Goal: Task Accomplishment & Management: Manage account settings

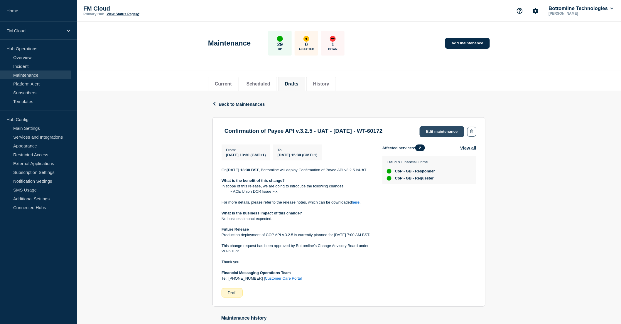
click at [435, 133] on link "Edit maintenance" at bounding box center [442, 131] width 45 height 11
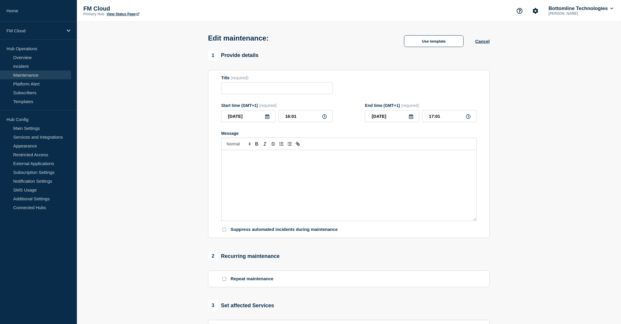
type input "Confirmation of Payee API v.3.2.5 - UAT - [DATE] - WT-60172"
type input "13:30"
type input "15:30"
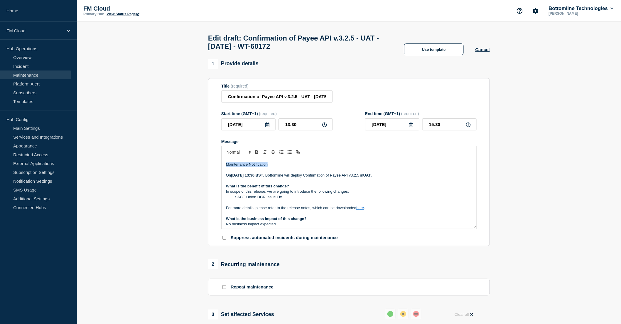
drag, startPoint x: 253, startPoint y: 167, endPoint x: 213, endPoint y: 167, distance: 39.4
click at [213, 167] on section "Title (required) Confirmation of Payee API v.3.2.5 - UAT - [DATE] - WT-60172 St…" at bounding box center [349, 162] width 282 height 168
click at [300, 178] on p "On [DATE] 13:30 BST , Bottomline will deploy Confirmation of Payee API v3.2.5 i…" at bounding box center [349, 175] width 246 height 5
click at [228, 100] on input "Confirmation of Payee API v.3.2.5 - UAT - [DATE] - WT-60172" at bounding box center [277, 96] width 112 height 12
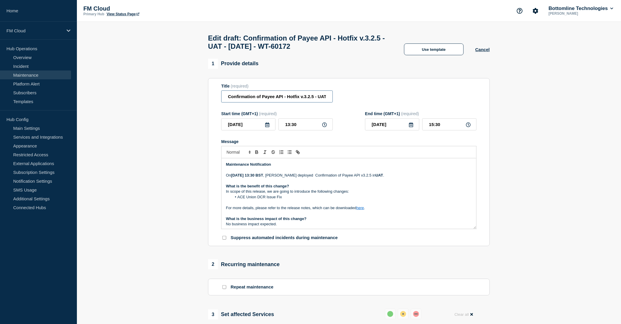
type input "Confirmation of Payee API - Hotfix v.3.2.5 - UAT - [DATE] - WT-60172"
click at [299, 177] on p "On [DATE] 13:30 BST , Bottomline deployed Confirmation of Payee API v3.2.5 in U…" at bounding box center [349, 175] width 246 height 5
click at [315, 178] on p "On [DATE] 13:30 BST , Bottomline deployed Confirmation of Payee API v3.2.5 in U…" at bounding box center [349, 175] width 246 height 5
click at [403, 178] on p "On [DATE] 13:30 BST , Bottomline deployed a hotfix on Confirmation of Payee API…" at bounding box center [349, 175] width 246 height 5
click at [401, 177] on strong "UAT" at bounding box center [398, 175] width 8 height 4
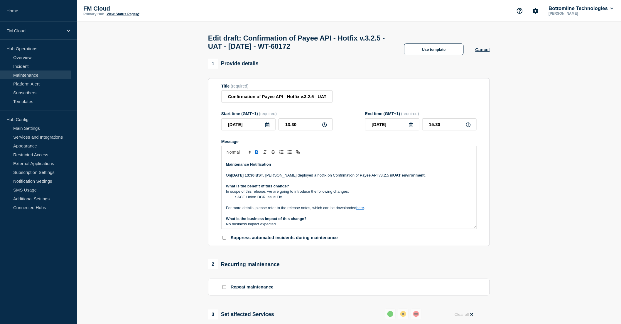
click at [418, 177] on strong "UAT environment" at bounding box center [409, 175] width 31 height 4
click at [33, 101] on link "Templates" at bounding box center [35, 101] width 71 height 9
click at [438, 178] on p "On [DATE] 13:30 BST , Bottomline deployed a hotfix on Confirmation of Payee API…" at bounding box center [349, 175] width 246 height 5
drag, startPoint x: 263, startPoint y: 195, endPoint x: 310, endPoint y: 193, distance: 46.7
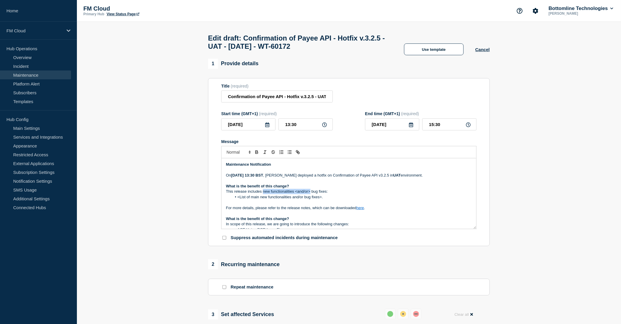
click at [310, 193] on p "This release includes new functionalities <and/or> bug fixes:" at bounding box center [349, 191] width 246 height 5
drag, startPoint x: 329, startPoint y: 202, endPoint x: 235, endPoint y: 201, distance: 93.7
click at [235, 200] on li "<List of main new functionalities and/or bug fixes>." at bounding box center [352, 196] width 241 height 5
click at [225, 206] on div "Maintenance Notification On [DATE] 13:30 BST , Bottomline deployed a hotfix on …" at bounding box center [349, 193] width 255 height 70
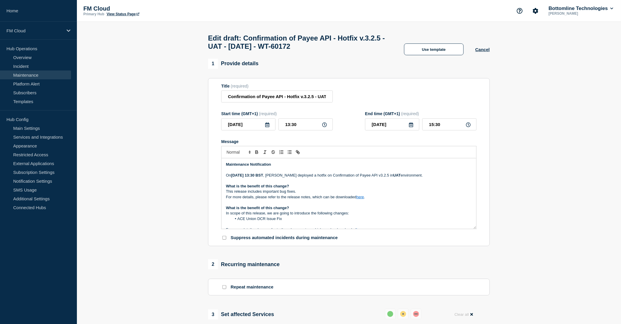
click at [365, 200] on p "For more details, please refer to the release notes, which can be downloaded he…" at bounding box center [349, 196] width 246 height 5
click at [363, 199] on link "here" at bounding box center [361, 197] width 8 height 4
click at [353, 211] on link "[URL][DOMAIN_NAME]" at bounding box center [347, 208] width 40 height 8
click at [352, 187] on p "What is the benefit of this change?" at bounding box center [349, 186] width 246 height 5
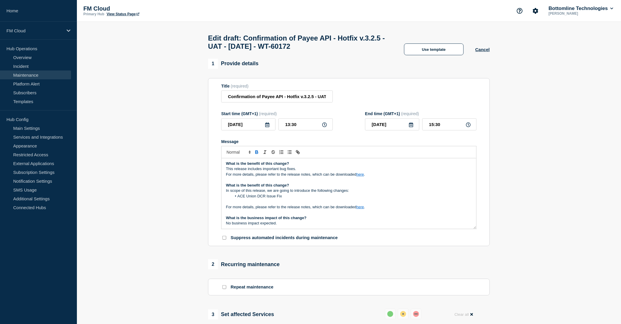
scroll to position [33, 0]
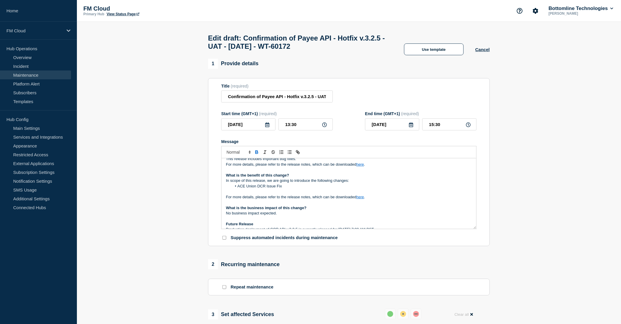
click at [362, 199] on link "here" at bounding box center [361, 197] width 8 height 4
click at [359, 209] on link "[URL][DOMAIN_NAME]" at bounding box center [347, 208] width 40 height 8
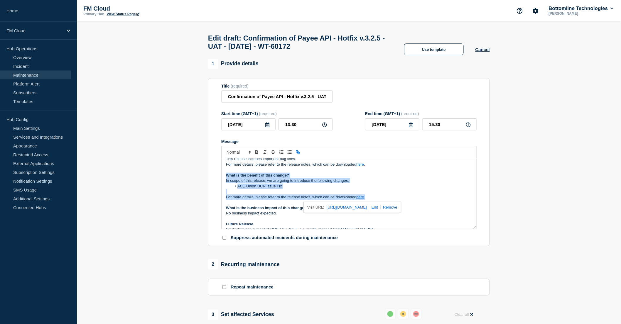
drag, startPoint x: 377, startPoint y: 200, endPoint x: 223, endPoint y: 176, distance: 155.4
click at [223, 176] on div "Maintenance Notification On [DATE] 13:30 BST , Bottomline deployed a hotfix on …" at bounding box center [349, 193] width 255 height 70
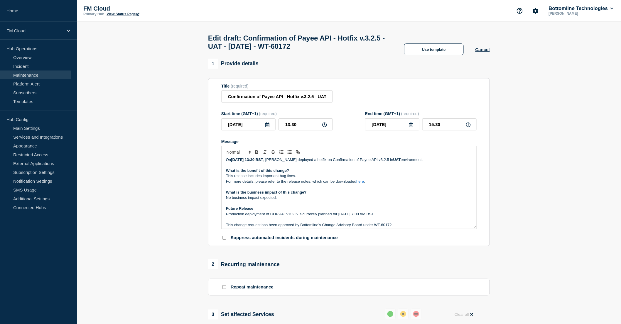
scroll to position [0, 0]
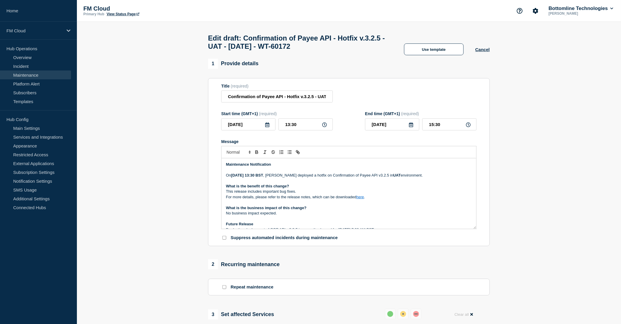
click at [362, 199] on link "here" at bounding box center [361, 197] width 8 height 4
click at [381, 209] on link at bounding box center [374, 207] width 14 height 4
type input "[URL][DOMAIN_NAME]"
paste input "[URL][DOMAIN_NAME]"
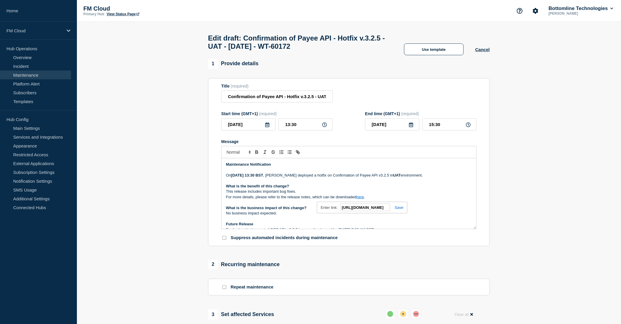
type input "[URL][DOMAIN_NAME]"
click at [398, 210] on link at bounding box center [397, 207] width 14 height 4
click at [362, 199] on link "here" at bounding box center [361, 197] width 8 height 4
click at [360, 211] on link "[URL][DOMAIN_NAME]" at bounding box center [347, 208] width 40 height 8
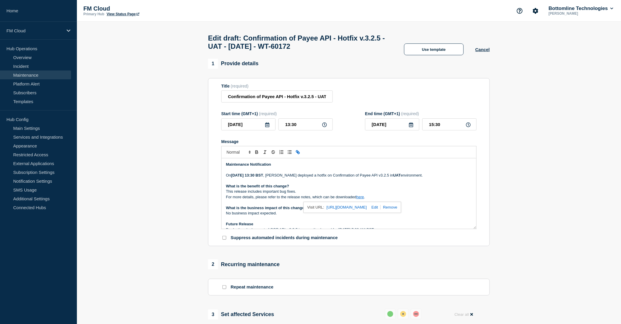
click at [301, 188] on p "What is the benefit of this change?" at bounding box center [349, 186] width 246 height 5
drag, startPoint x: 285, startPoint y: 216, endPoint x: 221, endPoint y: 212, distance: 64.7
click at [221, 212] on section "Title (required) Confirmation of Payee API - Hotfix v.3.2.5 - UAT - [DATE] - WT…" at bounding box center [349, 162] width 282 height 168
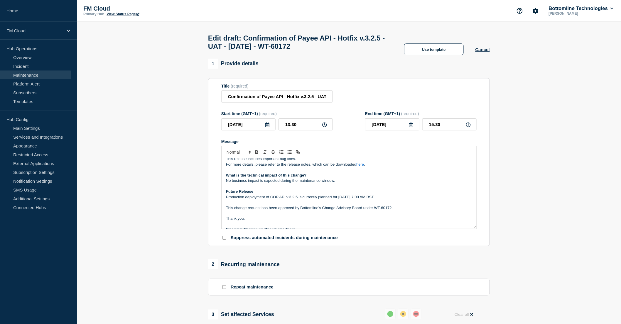
click at [347, 183] on p "No business impact is expected during the maintenance window." at bounding box center [349, 180] width 246 height 5
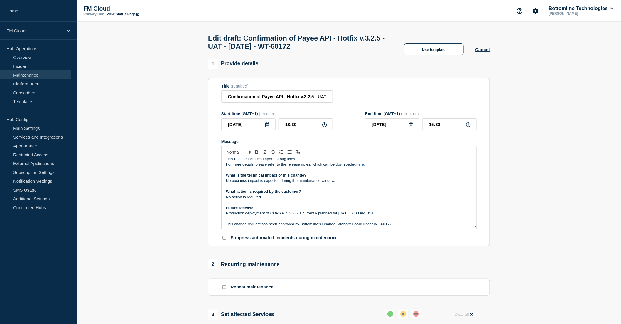
scroll to position [61, 0]
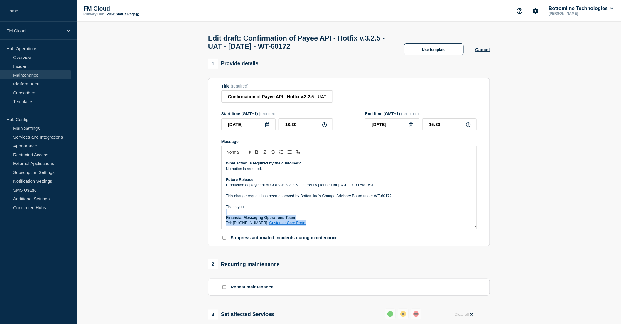
drag, startPoint x: 307, startPoint y: 226, endPoint x: 280, endPoint y: 218, distance: 28.0
click at [280, 218] on div "Maintenance Notification On [DATE] 13:30 BST , Bottomline deployed a hotfix on …" at bounding box center [349, 193] width 255 height 70
click at [267, 171] on p "No action is required." at bounding box center [349, 168] width 246 height 5
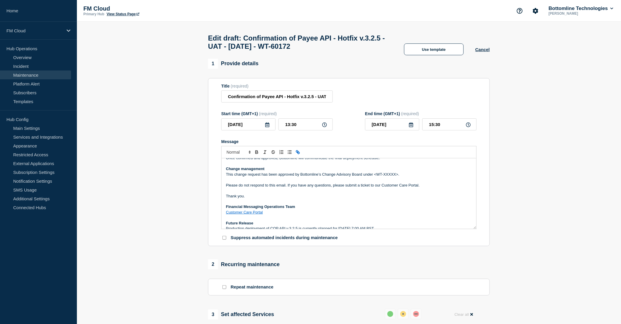
scroll to position [78, 0]
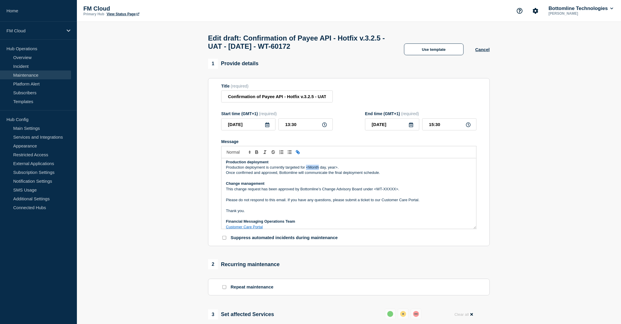
drag, startPoint x: 307, startPoint y: 171, endPoint x: 319, endPoint y: 171, distance: 11.7
click at [319, 170] on p "Production deployment is currently targeted for <Month day, year>." at bounding box center [349, 167] width 246 height 5
click at [389, 175] on p "Once confirmed and approved, Bottomline will communicate the final deployment s…" at bounding box center [349, 172] width 246 height 5
drag, startPoint x: 302, startPoint y: 100, endPoint x: 340, endPoint y: 98, distance: 37.9
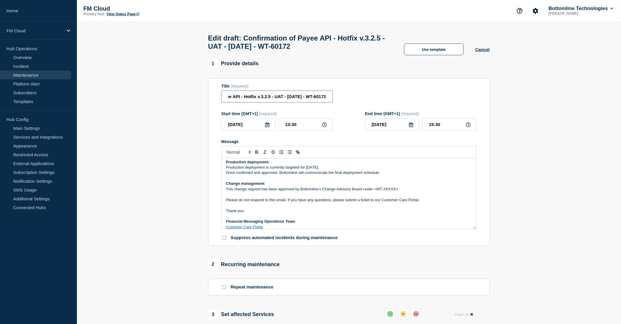
click at [340, 98] on div "Title (required) Confirmation of Payee API - Hotfix v.3.2.5 - UAT - [DATE] - WT…" at bounding box center [348, 93] width 255 height 19
click at [324, 99] on input "Confirmation of Payee API - Hotfix v.3.2.5 - UAT - [DATE] - WT-60172" at bounding box center [277, 96] width 112 height 12
drag, startPoint x: 328, startPoint y: 101, endPoint x: 306, endPoint y: 101, distance: 22.3
click at [306, 101] on input "Confirmation of Payee API - Hotfix v.3.2.5 - UAT - [DATE] - WT-60172" at bounding box center [277, 96] width 112 height 12
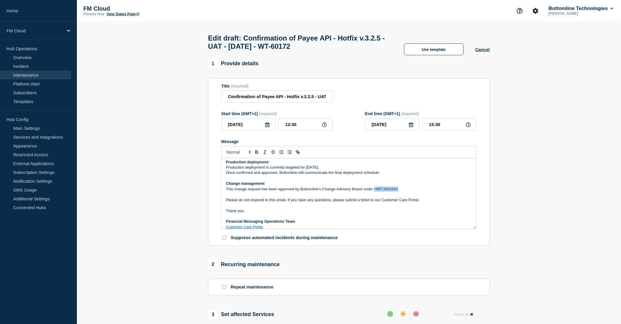
drag, startPoint x: 398, startPoint y: 190, endPoint x: 374, endPoint y: 190, distance: 23.8
click at [374, 190] on p "This change request has been approved by Bottomline’s Change Advisory Board und…" at bounding box center [349, 188] width 246 height 5
click at [403, 190] on p "This change request has been approved by Bottomline’s Change Advisory Board und…" at bounding box center [349, 188] width 246 height 5
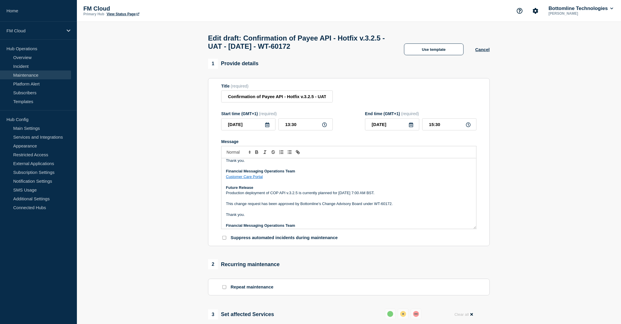
scroll to position [137, 0]
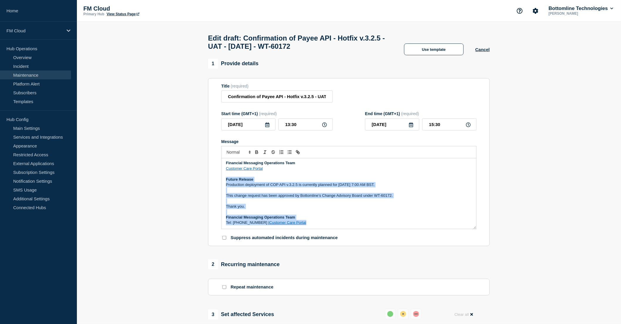
drag, startPoint x: 227, startPoint y: 182, endPoint x: 324, endPoint y: 228, distance: 107.8
click at [324, 228] on div "Maintenance Notification On [DATE] 13:30 BST , Bottomline deployed a hotfix on …" at bounding box center [349, 193] width 255 height 70
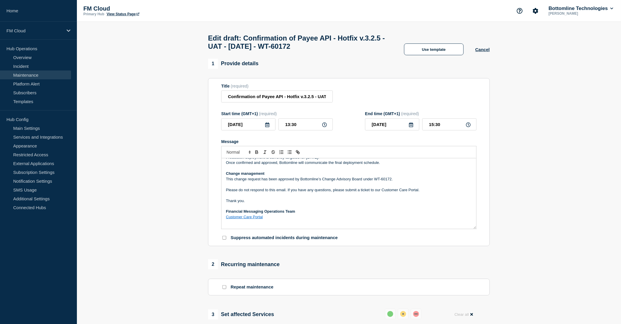
scroll to position [83, 0]
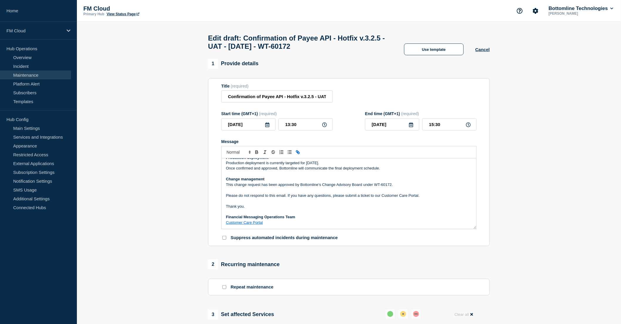
click at [324, 204] on p "Message" at bounding box center [349, 200] width 246 height 5
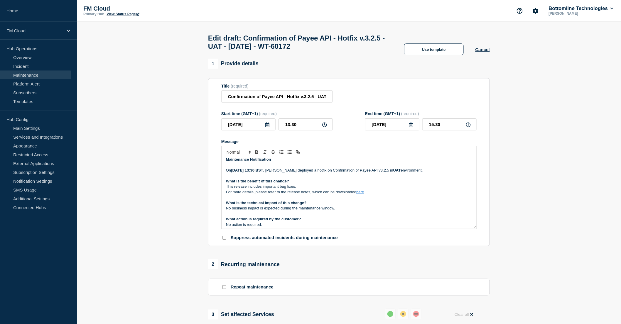
scroll to position [0, 0]
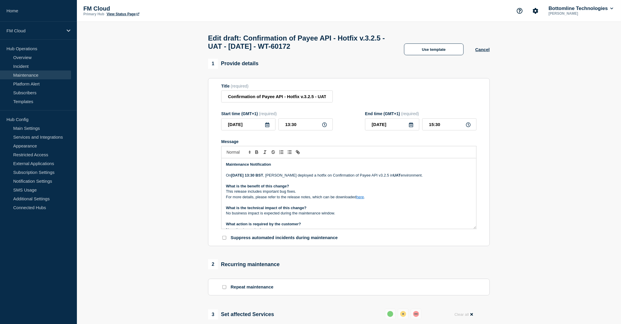
click at [233, 177] on strong "[DATE] 13:30 BST" at bounding box center [247, 175] width 32 height 4
click at [236, 178] on p "[DATE][DATE] 13:30 BST , Bottomline deployed a hotfix on Confirmation of Payee …" at bounding box center [349, 175] width 246 height 5
click at [282, 184] on p "Message" at bounding box center [349, 180] width 246 height 5
click at [249, 177] on strong "[DATE] 13:30 BST" at bounding box center [247, 175] width 32 height 4
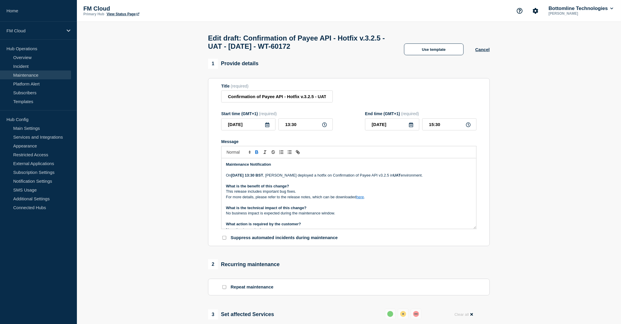
click at [342, 189] on p "What is the benefit of this change?" at bounding box center [349, 186] width 246 height 5
click at [298, 189] on p "What is the benefit of this change?" at bounding box center [349, 186] width 246 height 5
click at [236, 194] on p "This release includes important bug fixes." at bounding box center [349, 191] width 246 height 5
click at [307, 194] on p "This release includes important bug fixes." at bounding box center [349, 191] width 246 height 5
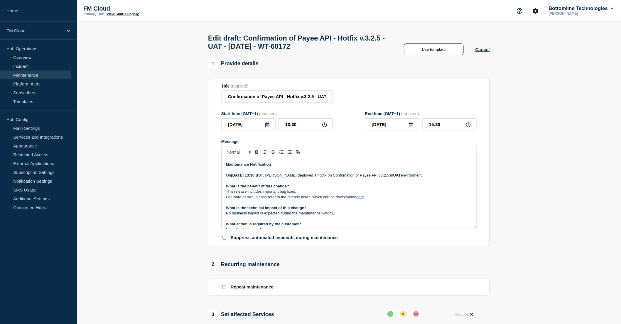
scroll to position [33, 0]
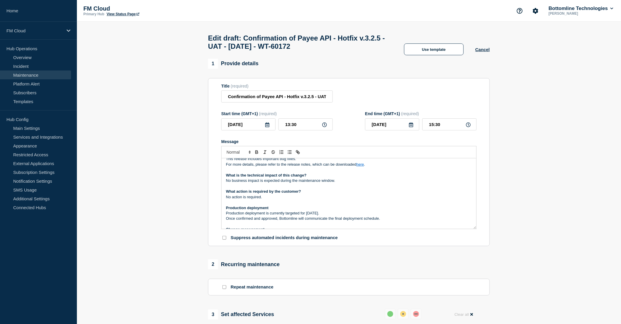
click at [361, 167] on link "here" at bounding box center [361, 164] width 8 height 4
click at [360, 179] on link "[URL][DOMAIN_NAME]" at bounding box center [347, 175] width 40 height 8
click at [314, 205] on p "Message" at bounding box center [349, 202] width 246 height 5
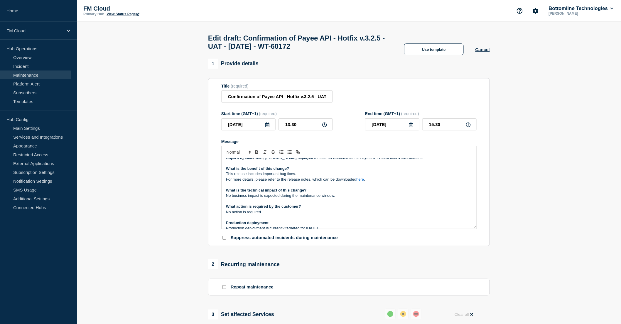
scroll to position [0, 0]
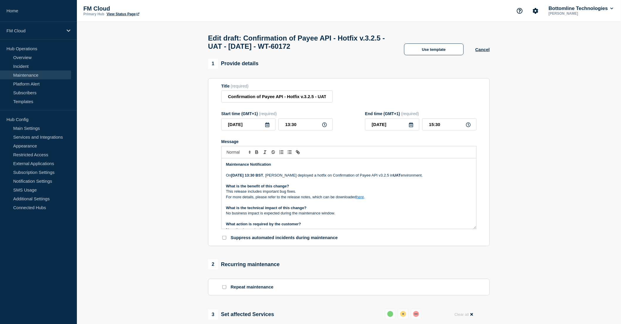
click at [324, 177] on p "[DATE][DATE] 13:30 BST , Bottomline deployed a hotfix on Confirmation of Payee …" at bounding box center [349, 175] width 246 height 5
click at [410, 178] on p "[DATE][DATE] 13:30 BST , Bottomline had to deploy a hotfix on Confirmation of P…" at bounding box center [349, 175] width 246 height 5
click at [365, 178] on p "[DATE][DATE] 13:30 BST , Bottomline had to deploy a hotfix on Confirmation of P…" at bounding box center [349, 175] width 246 height 5
click at [279, 193] on p "This release includes important bug fixes." at bounding box center [349, 191] width 246 height 5
drag, startPoint x: 366, startPoint y: 178, endPoint x: 422, endPoint y: 180, distance: 56.4
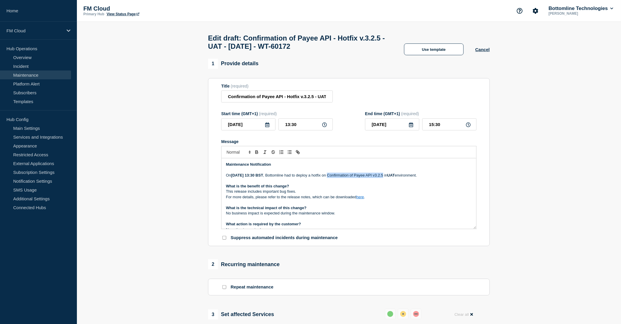
click at [422, 178] on p "[DATE][DATE] 13:30 BST , Bottomline had to deploy a hotfix on Confirmation of P…" at bounding box center [349, 175] width 246 height 5
copy p "Confirmation of Payee API v3.2.5"
click at [421, 178] on p "[DATE][DATE] 13:30 BST , Bottomline had to deploy a hotfix on Confirmation of P…" at bounding box center [349, 175] width 246 height 5
click at [422, 178] on p "[DATE][DATE] 13:30 BST , Bottomline had to deploy a hotfix on Confirmation of P…" at bounding box center [349, 175] width 246 height 5
click at [452, 178] on p "[DATE][DATE] 13:30 BST , Bottomline had to deploy a hotfix on Confirmation of P…" at bounding box center [349, 175] width 246 height 5
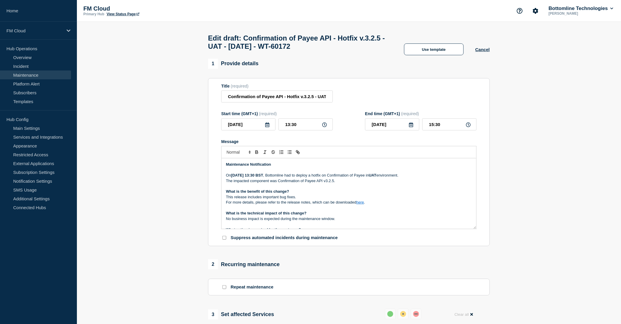
click at [350, 184] on p "The impacted component was Confirmation of Payee API v3.2.5." at bounding box center [349, 180] width 246 height 5
click at [367, 182] on p "The impacted component was Confirmation of Payee API v3.2.5." at bounding box center [349, 180] width 246 height 5
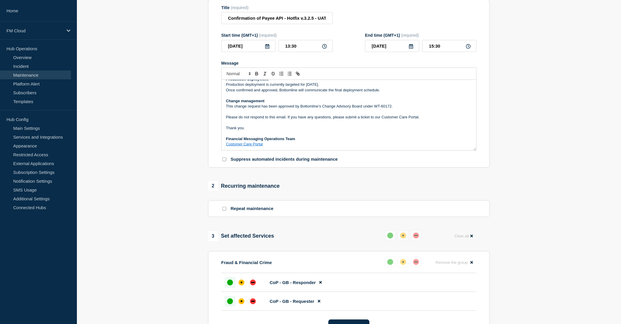
scroll to position [219, 0]
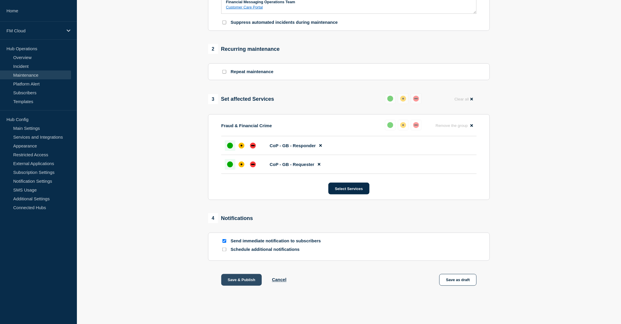
click at [245, 281] on button "Save & Publish" at bounding box center [241, 280] width 41 height 12
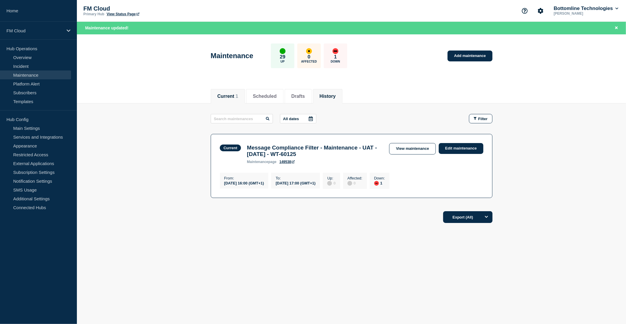
click at [333, 95] on button "History" at bounding box center [328, 96] width 16 height 5
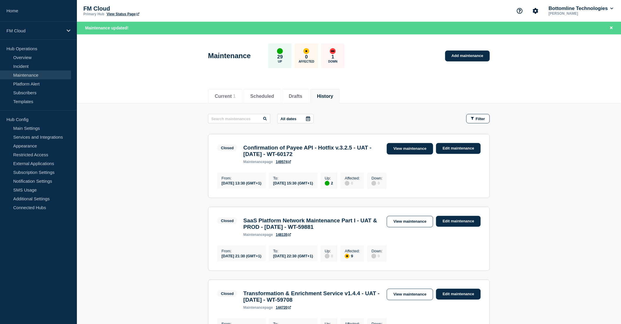
click at [407, 151] on link "View maintenance" at bounding box center [410, 148] width 46 height 11
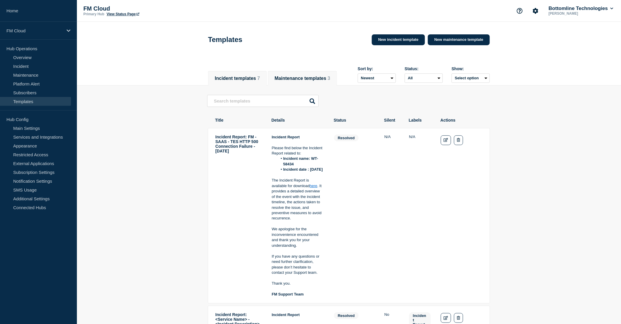
click at [292, 78] on button "Maintenance templates 3" at bounding box center [303, 78] width 56 height 5
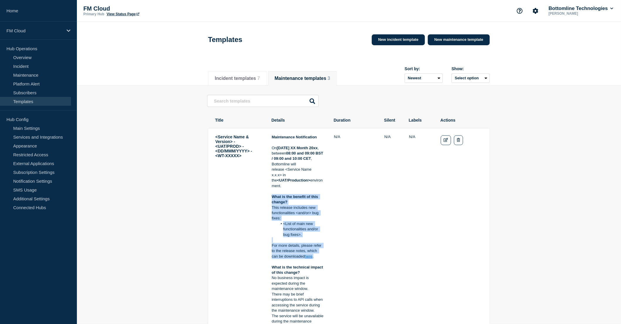
drag, startPoint x: 273, startPoint y: 196, endPoint x: 326, endPoint y: 258, distance: 81.4
copy div "What is the benefit of this change? This release includes new functionalities <…"
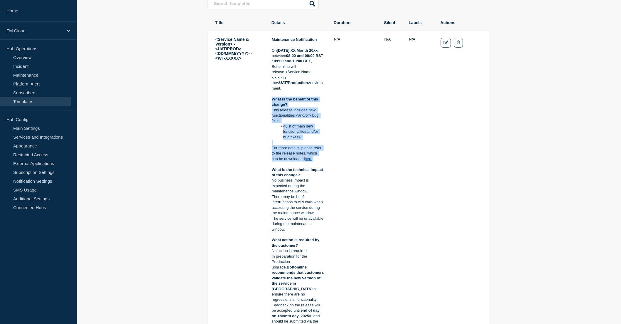
scroll to position [98, 0]
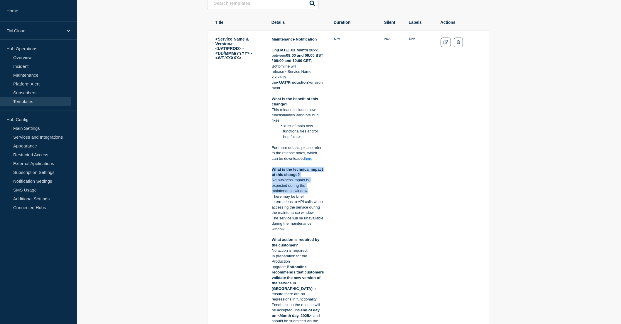
drag, startPoint x: 272, startPoint y: 170, endPoint x: 314, endPoint y: 193, distance: 48.5
click at [314, 193] on div "Maintenance Notification On Tuesday XX Month 20xx , between 08:00 and 09:00 BST…" at bounding box center [298, 256] width 52 height 439
copy div "What is the technical impact of this change? No business impact is expected dur…"
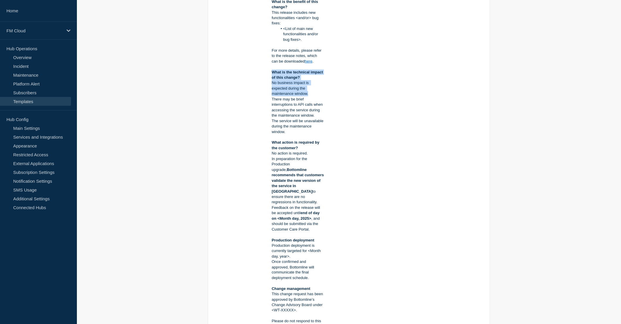
scroll to position [196, 0]
drag, startPoint x: 272, startPoint y: 141, endPoint x: 314, endPoint y: 154, distance: 43.9
click at [314, 154] on div "Maintenance Notification On Tuesday XX Month 20xx , between 08:00 and 09:00 BST…" at bounding box center [298, 158] width 52 height 439
copy div "What action is required by the customer? No action is required."
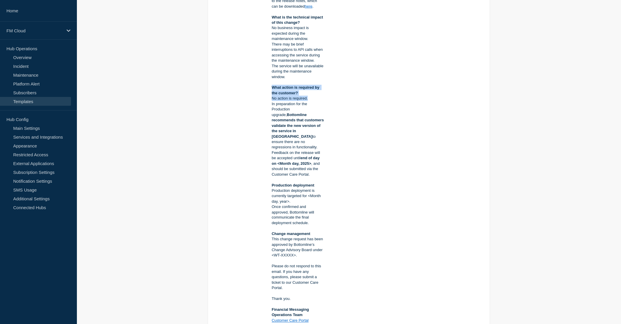
scroll to position [261, 0]
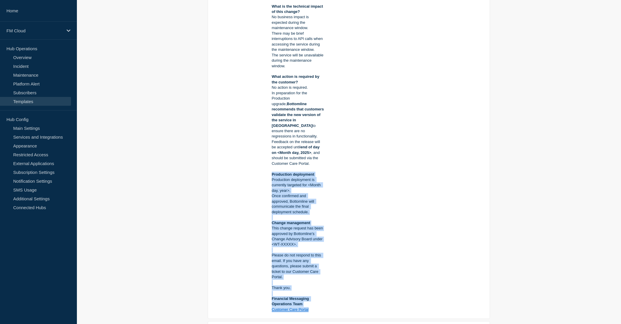
drag, startPoint x: 273, startPoint y: 169, endPoint x: 324, endPoint y: 310, distance: 149.6
click at [324, 310] on tr "<Service Name & Version> - <UAT/PROD> - <DD/MMM/YYYY> - <WT-XXXXX> Maintenance …" at bounding box center [349, 93] width 282 height 452
copy div "Production deployment Production deployment is currently targeted for <Month da…"
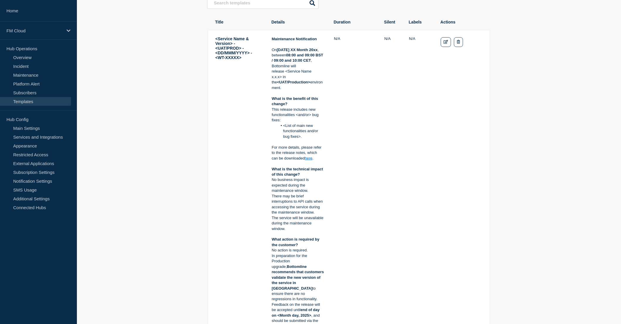
scroll to position [98, 0]
